Goal: Find specific fact: Find specific page/section

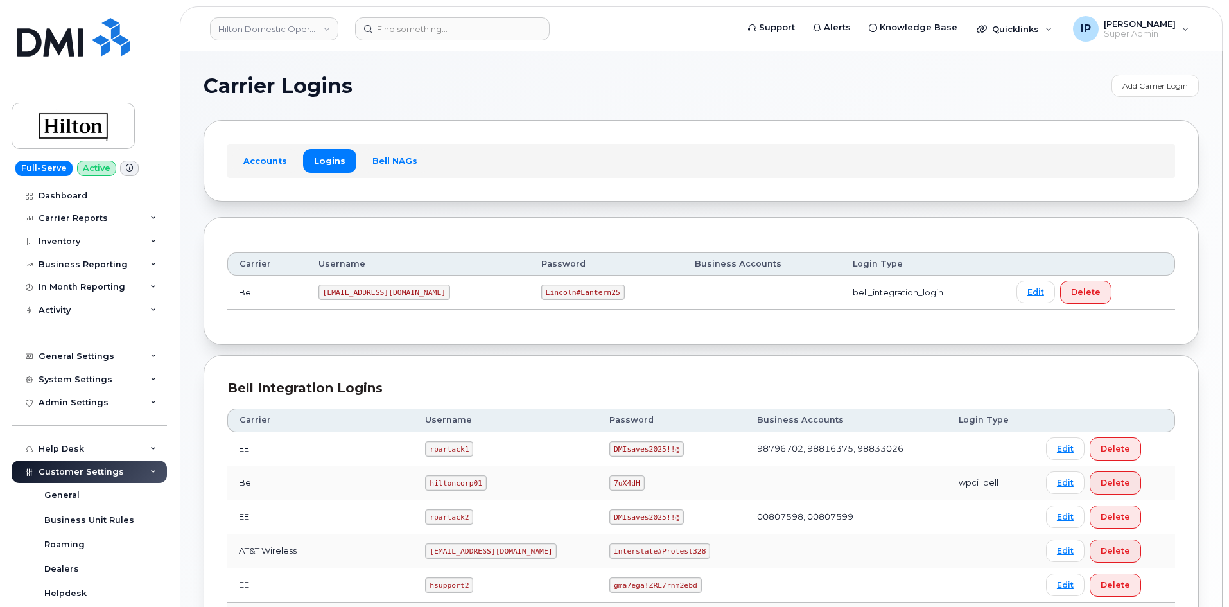
scroll to position [305, 0]
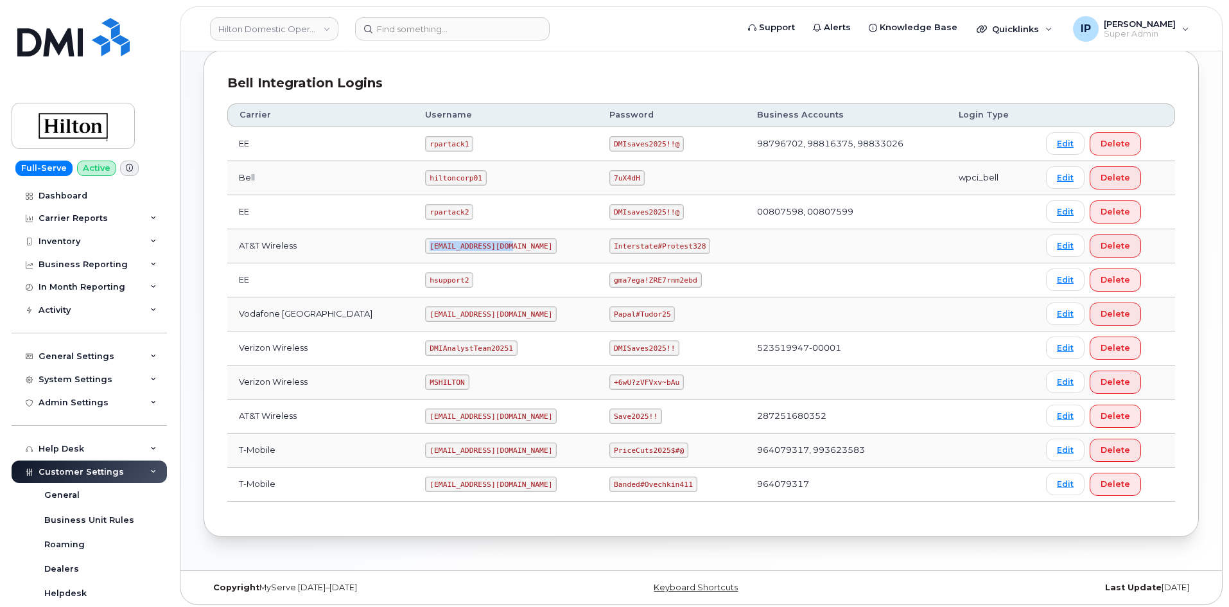
drag, startPoint x: 490, startPoint y: 243, endPoint x: 406, endPoint y: 238, distance: 84.8
click at [413, 238] on td "ms-hilton@dminc.com" at bounding box center [505, 246] width 184 height 34
copy code "ms-hilton@dminc.com"
drag, startPoint x: 688, startPoint y: 245, endPoint x: 596, endPoint y: 244, distance: 92.4
click at [598, 244] on td "Interstate#Protest328" at bounding box center [672, 246] width 148 height 34
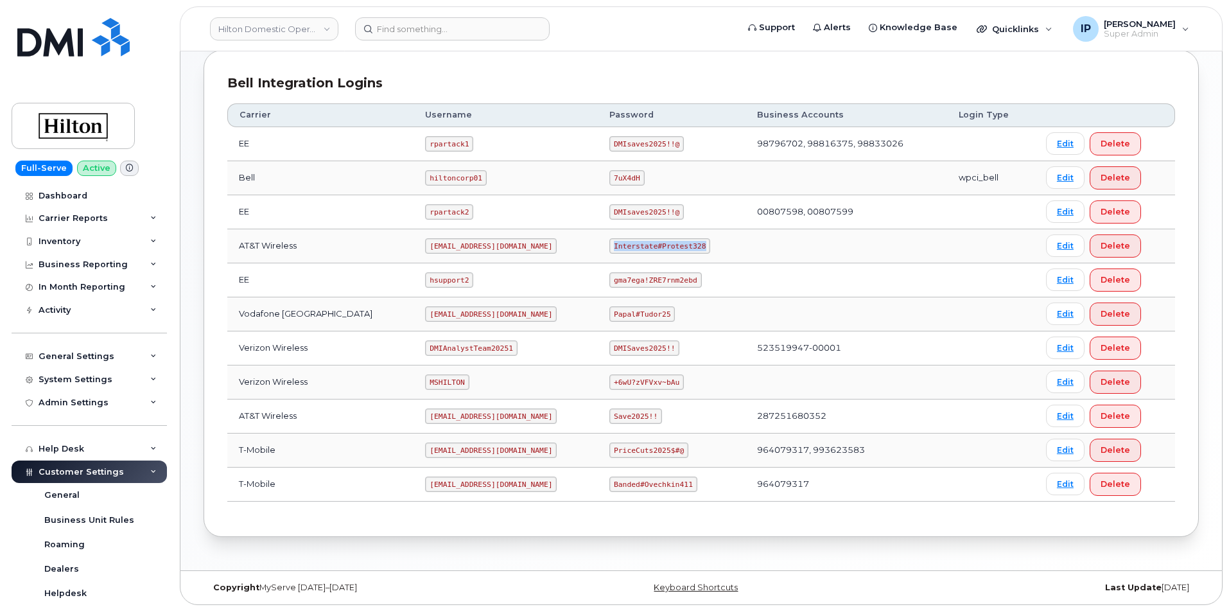
copy code "Interstate#Protest328"
drag, startPoint x: 492, startPoint y: 246, endPoint x: 410, endPoint y: 254, distance: 82.5
click at [413, 254] on td "ms-hilton@dminc.com" at bounding box center [505, 246] width 184 height 34
click at [487, 246] on code "ms-hilton@dminc.com" at bounding box center [491, 245] width 132 height 15
click at [491, 246] on code "ms-hilton@dminc.com" at bounding box center [491, 245] width 132 height 15
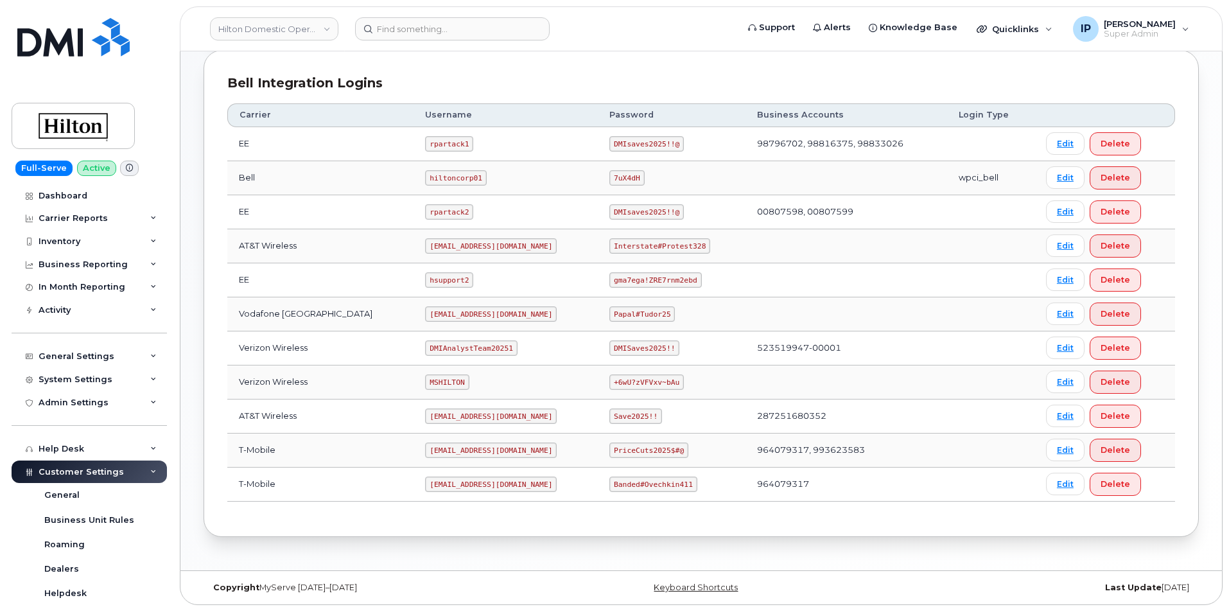
click at [425, 246] on code "ms-hilton@dminc.com" at bounding box center [491, 245] width 132 height 15
drag, startPoint x: 411, startPoint y: 245, endPoint x: 557, endPoint y: 253, distance: 146.5
click at [505, 251] on td "ms-hilton@dminc.com" at bounding box center [505, 246] width 184 height 34
copy code "ms-hilton@dminc.com"
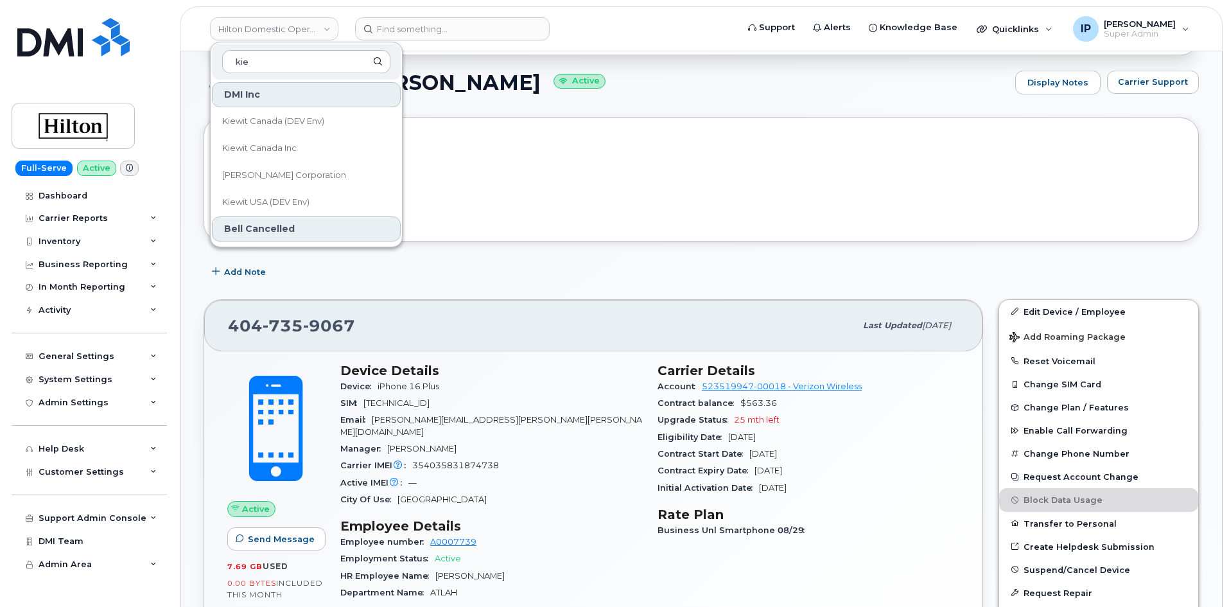
scroll to position [28, 0]
